Goal: Communication & Community: Answer question/provide support

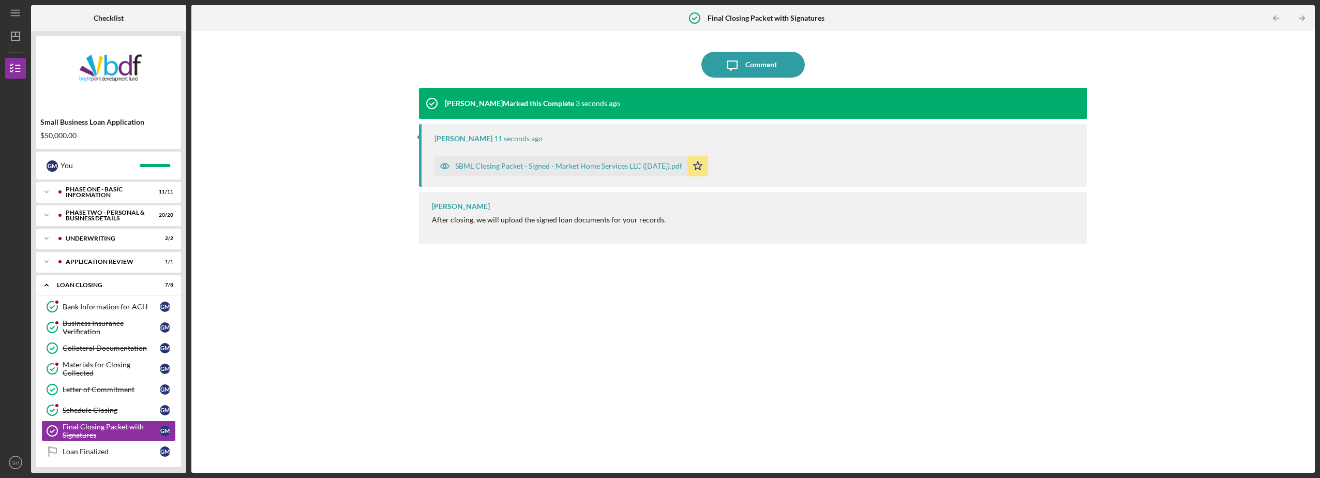
click at [639, 165] on div "SBML Closing Packet - Signed - Market Home Services LLC ([DATE]).pdf" at bounding box center [568, 166] width 227 height 8
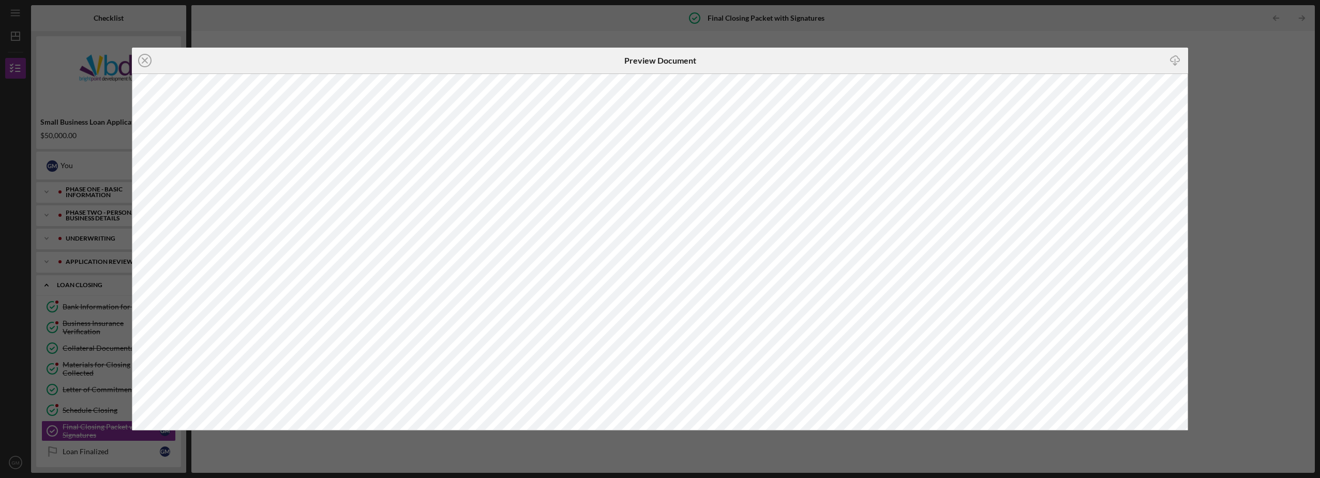
click at [682, 32] on div "Icon/Close Preview Document Icon/Download" at bounding box center [660, 239] width 1320 height 478
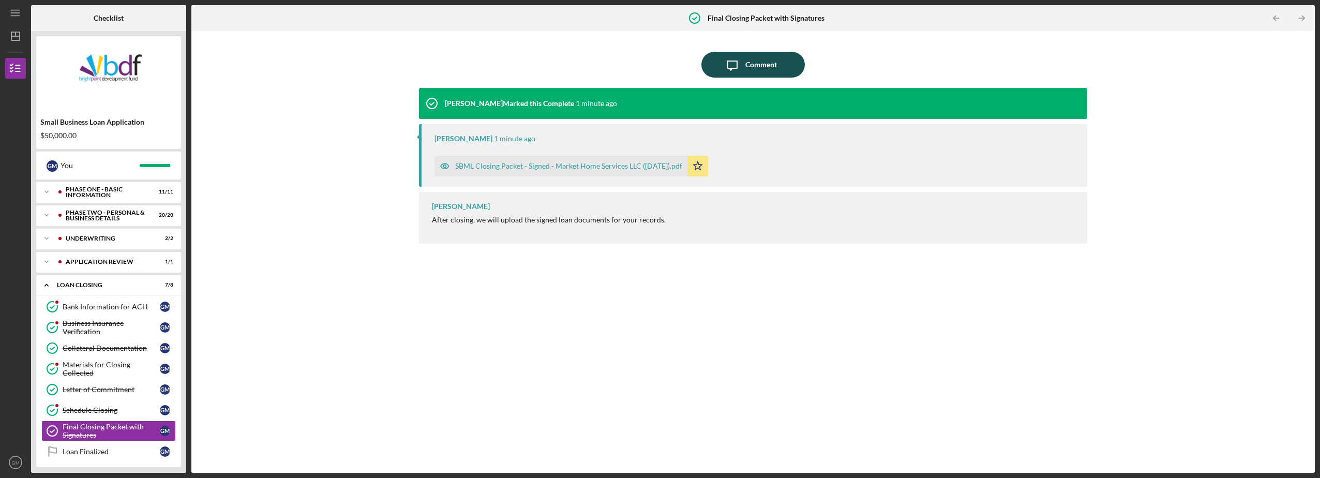
click at [743, 71] on icon "Icon/Message" at bounding box center [732, 65] width 26 height 26
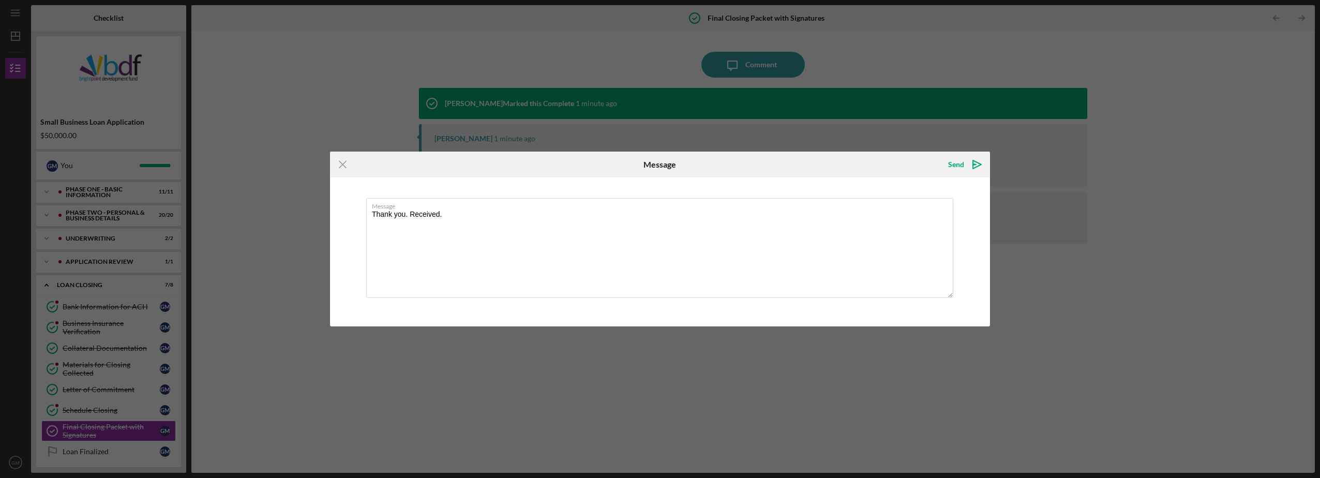
type textarea "Thank you. Received."
click at [946, 175] on div "Send Icon/icon-invite-send" at bounding box center [964, 165] width 52 height 26
click at [950, 169] on div "Send" at bounding box center [956, 164] width 16 height 21
